Goal: Register for event/course

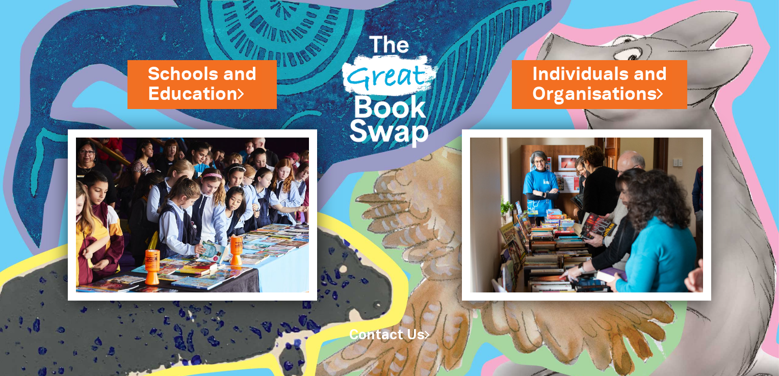
click at [396, 335] on link "Contact Us" at bounding box center [389, 335] width 81 height 13
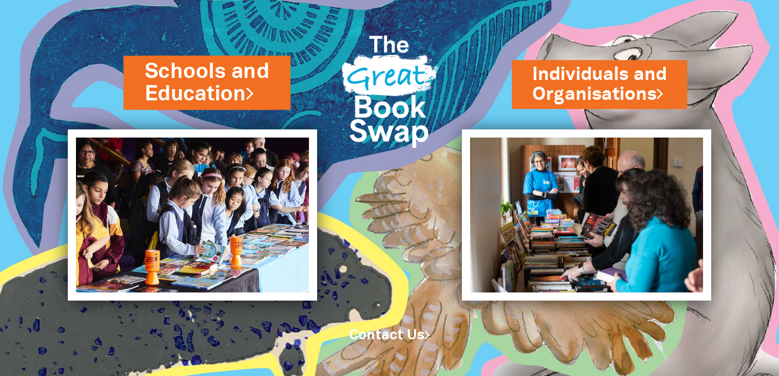
click at [196, 86] on link "Schools and Education" at bounding box center [207, 82] width 124 height 51
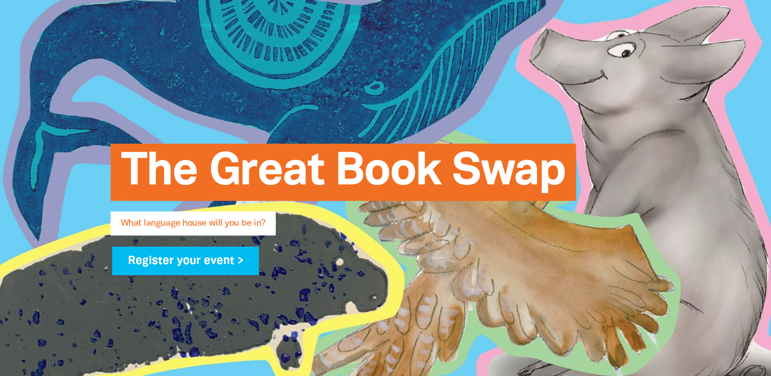
scroll to position [143, 0]
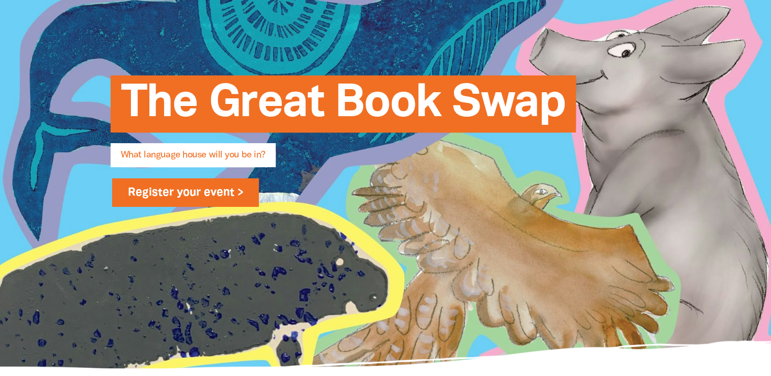
click at [193, 193] on link "Register your event >" at bounding box center [185, 192] width 147 height 29
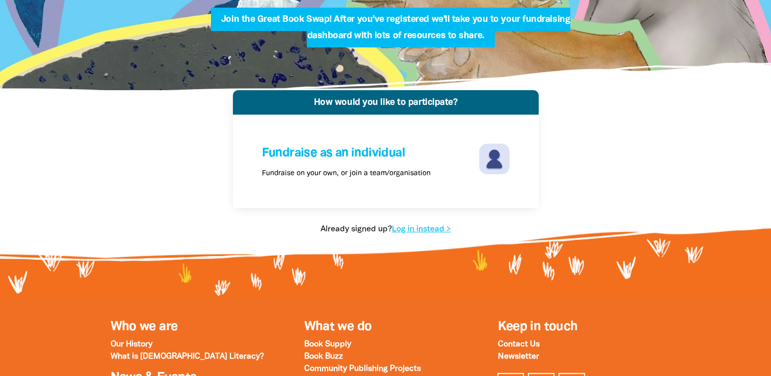
scroll to position [148, 0]
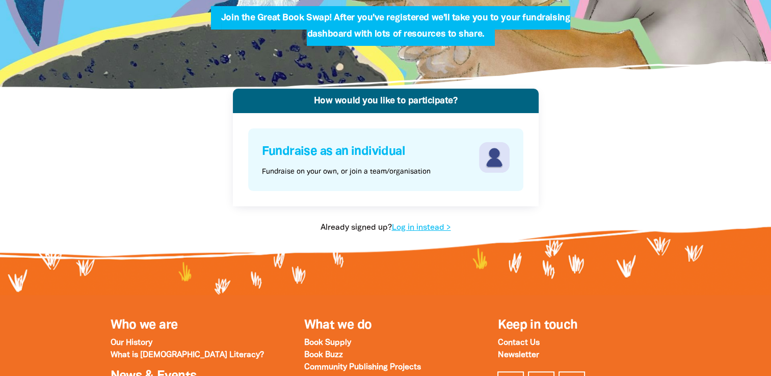
click at [403, 153] on h4 "Fundraise as an individual" at bounding box center [369, 151] width 215 height 19
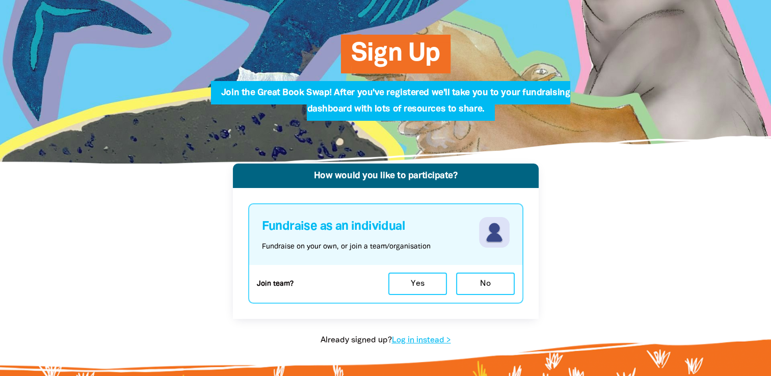
scroll to position [0, 0]
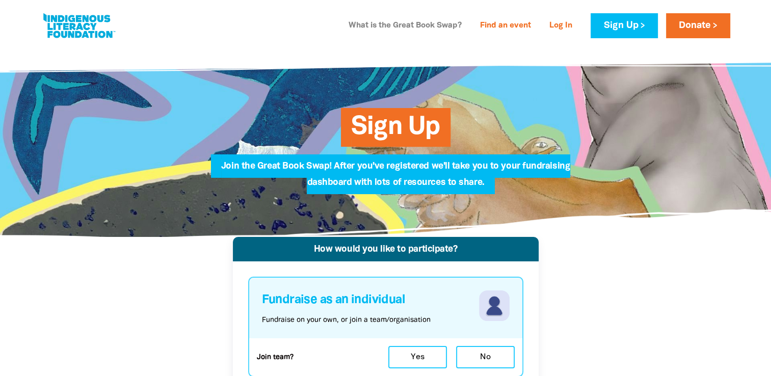
click at [434, 23] on link "What is the Great Book Swap?" at bounding box center [405, 26] width 125 height 16
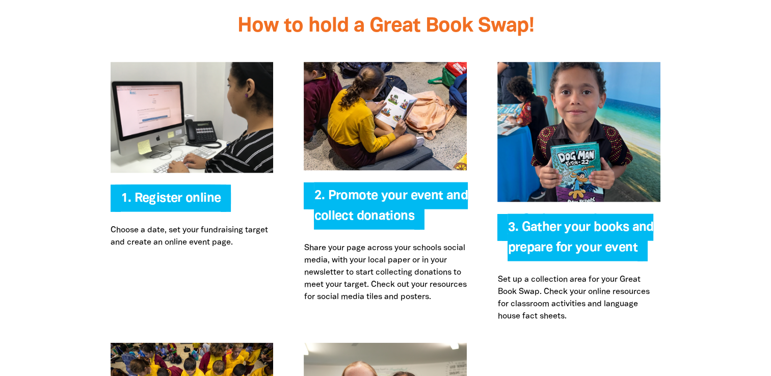
scroll to position [2120, 0]
